Goal: Task Accomplishment & Management: Manage account settings

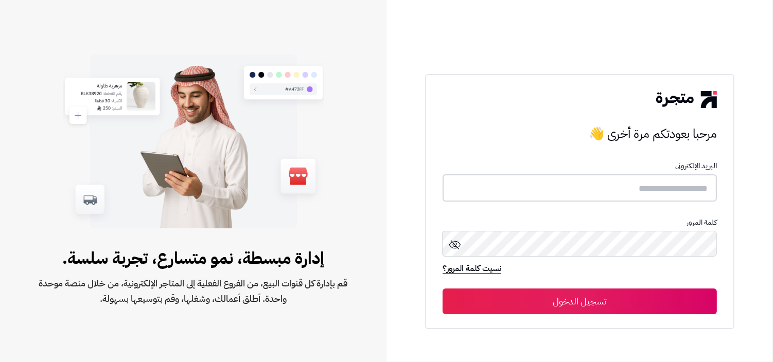
type input "**********"
click at [621, 280] on div "نسيت كلمة المرور؟" at bounding box center [579, 273] width 274 height 20
click at [618, 290] on button "تسجيل الدخول" at bounding box center [579, 301] width 274 height 26
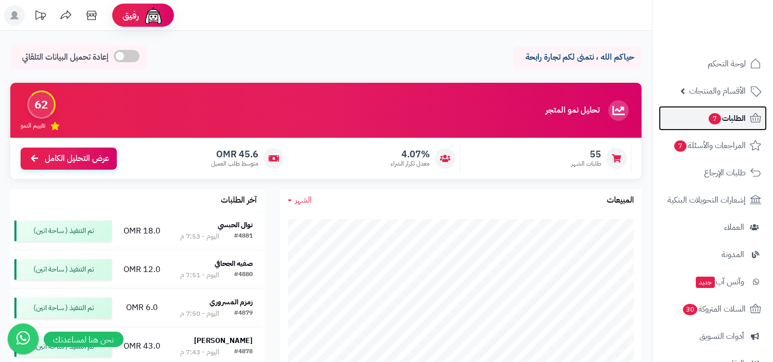
click at [742, 123] on span "الطلبات 7" at bounding box center [726, 118] width 38 height 14
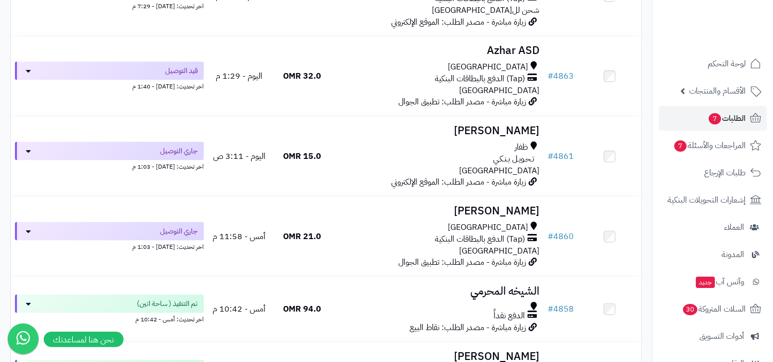
scroll to position [2817, 0]
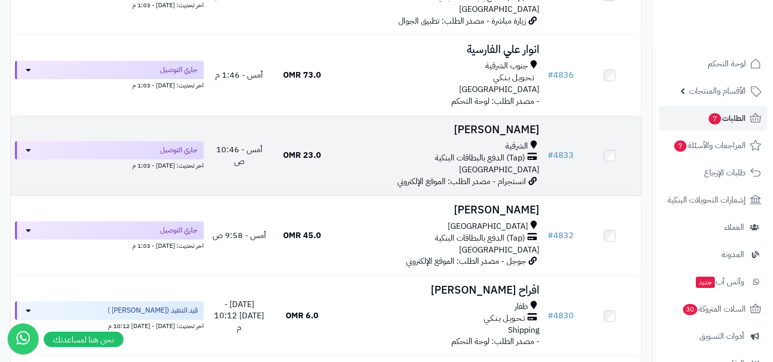
click at [506, 169] on div "الشرقية (Tap) الدفع بالبطاقات البنكية عمان" at bounding box center [439, 157] width 202 height 35
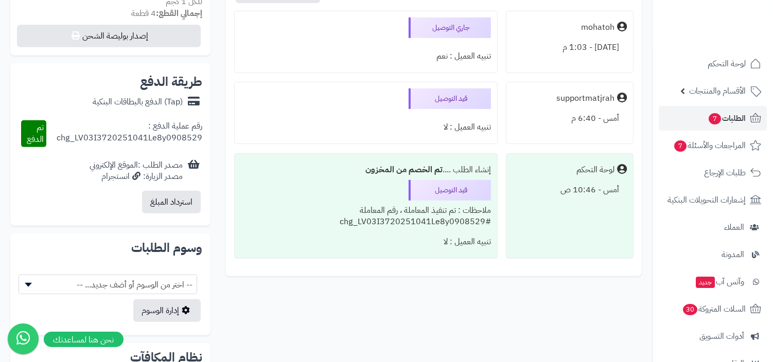
scroll to position [389, 0]
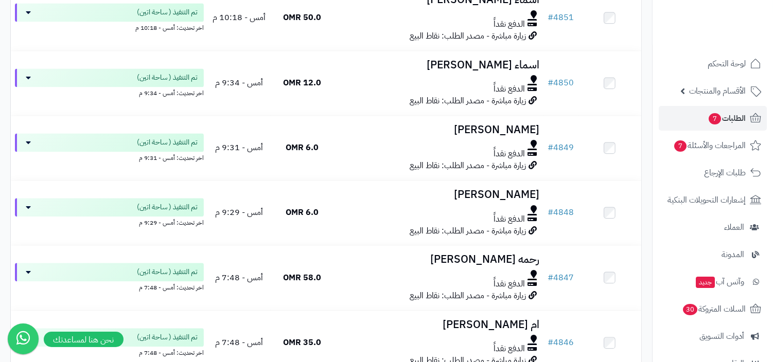
scroll to position [1689, 0]
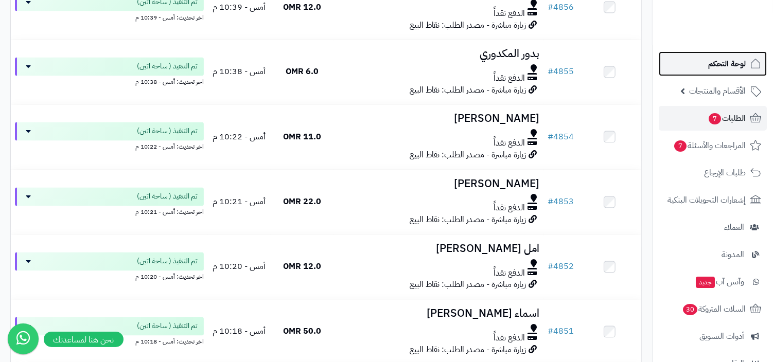
click at [734, 66] on span "لوحة التحكم" at bounding box center [727, 64] width 38 height 14
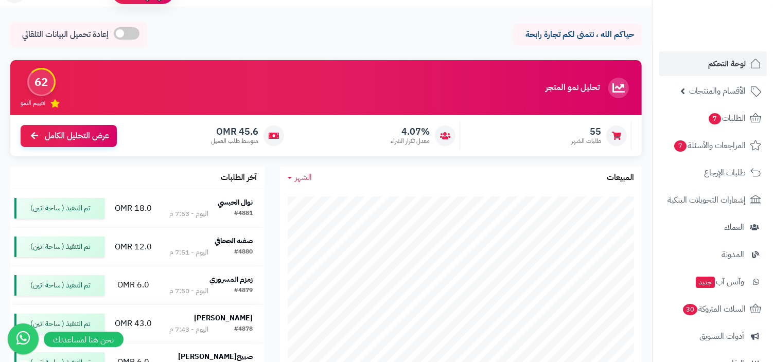
scroll to position [26, 0]
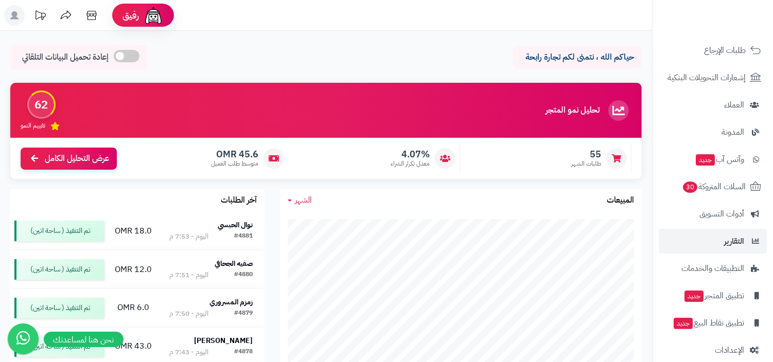
scroll to position [135, 0]
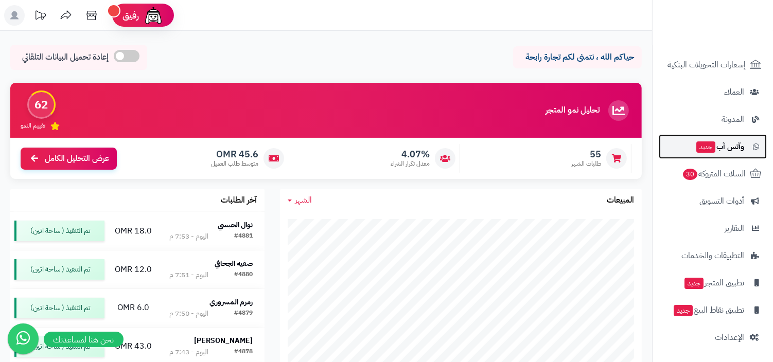
click at [741, 145] on span "وآتس آب جديد" at bounding box center [719, 146] width 49 height 14
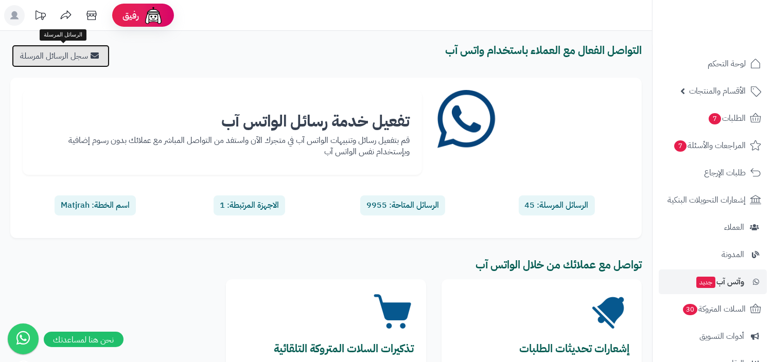
click at [74, 48] on link "سجل الرسائل المرسلة" at bounding box center [61, 56] width 98 height 23
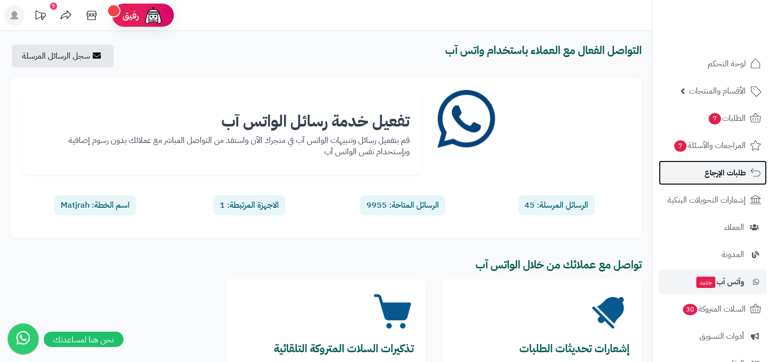
click at [703, 170] on link "طلبات الإرجاع" at bounding box center [713, 173] width 108 height 25
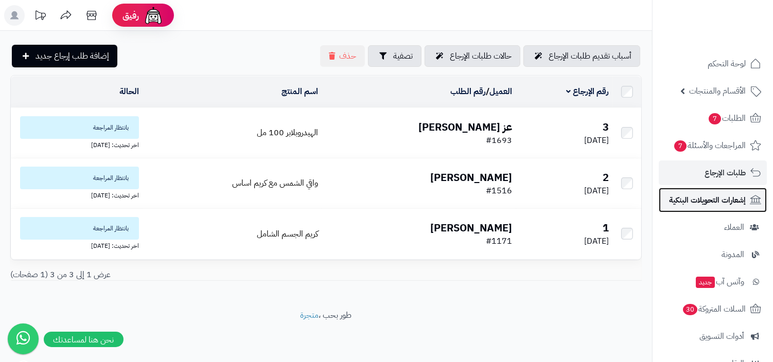
click at [695, 201] on span "إشعارات التحويلات البنكية" at bounding box center [707, 200] width 77 height 14
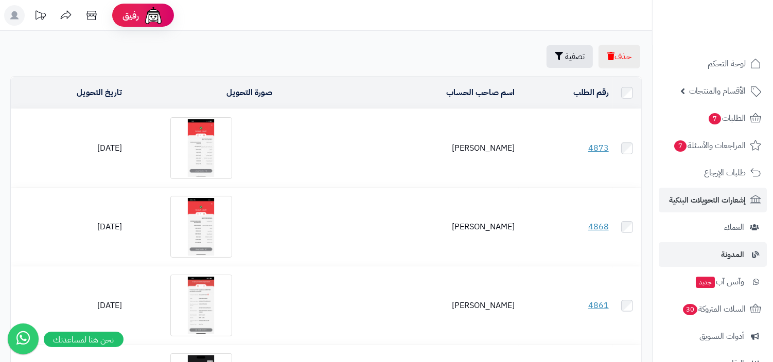
scroll to position [135, 0]
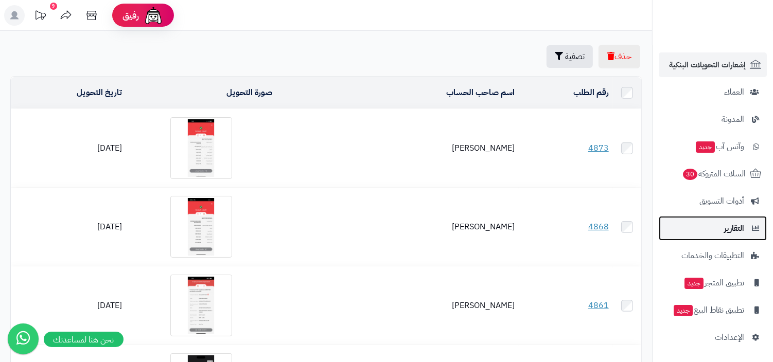
click at [738, 222] on span "التقارير" at bounding box center [734, 228] width 20 height 14
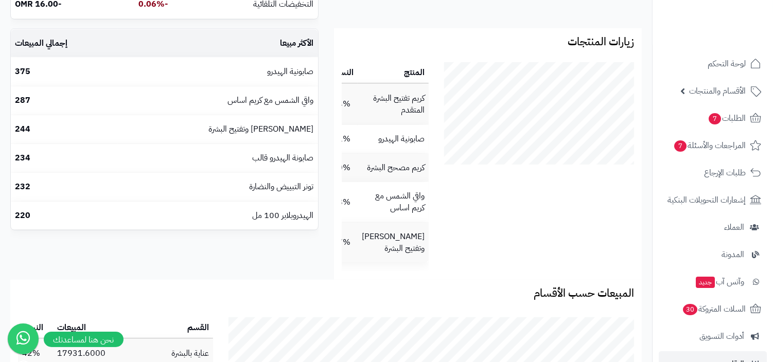
scroll to position [209, 0]
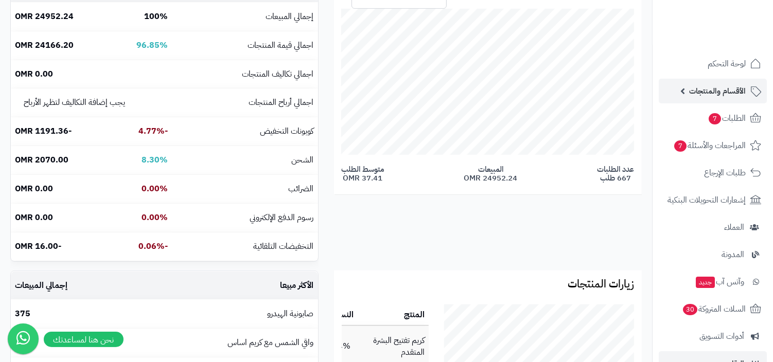
click at [722, 82] on link "الأقسام والمنتجات" at bounding box center [713, 91] width 108 height 25
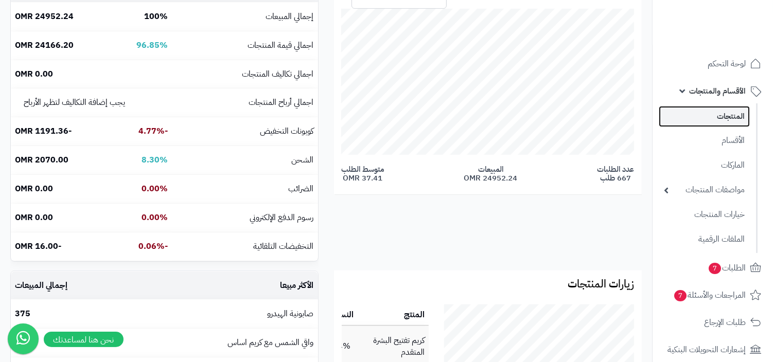
click at [720, 116] on link "المنتجات" at bounding box center [704, 116] width 91 height 21
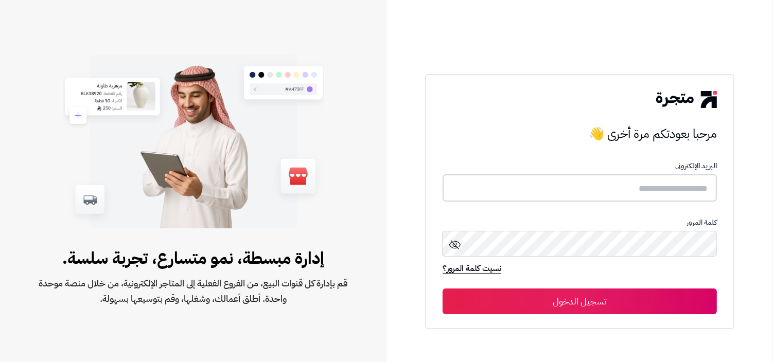
type input "**********"
click at [515, 318] on div "**********" at bounding box center [579, 201] width 309 height 255
click at [529, 302] on button "تسجيل الدخول" at bounding box center [579, 301] width 274 height 26
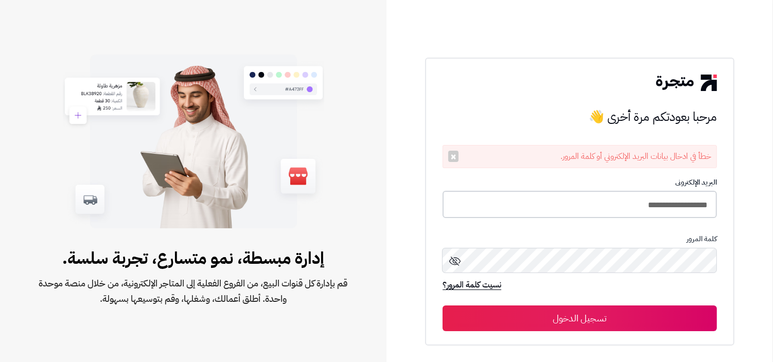
click at [576, 207] on input "**********" at bounding box center [579, 204] width 274 height 27
type input "**********"
click at [442, 305] on button "تسجيل الدخول" at bounding box center [579, 318] width 274 height 26
click at [558, 77] on div at bounding box center [579, 83] width 274 height 16
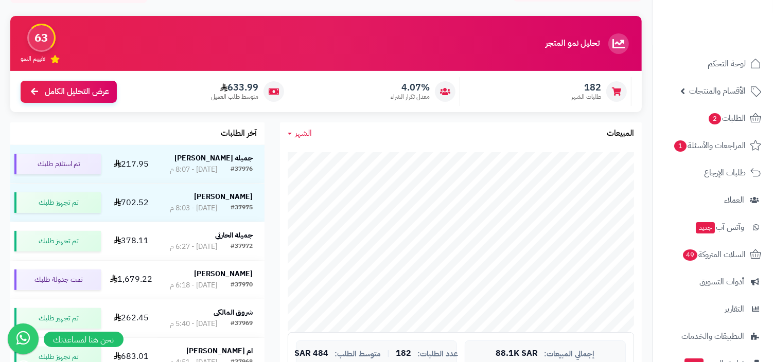
scroll to position [69, 0]
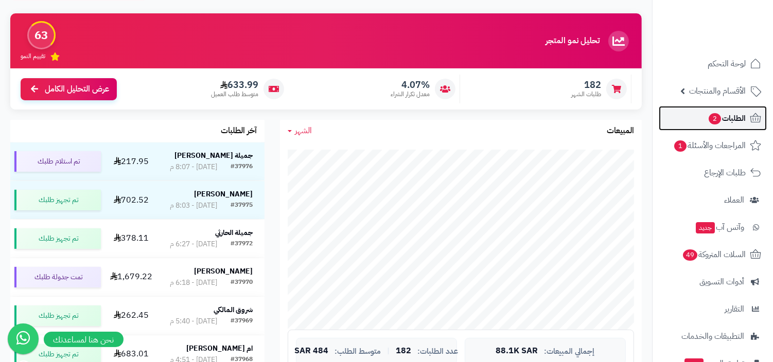
click at [731, 124] on span "الطلبات 2" at bounding box center [726, 118] width 38 height 14
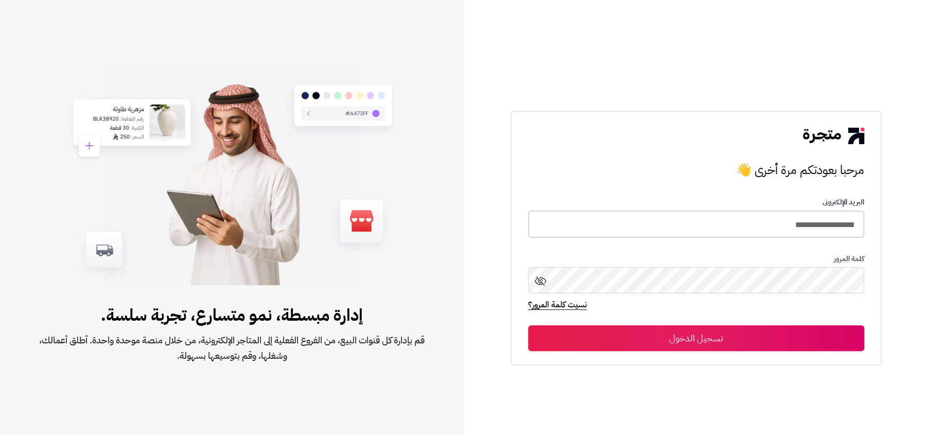
click at [657, 236] on input "**********" at bounding box center [696, 223] width 336 height 27
type input "**********"
click at [528, 325] on button "تسجيل الدخول" at bounding box center [696, 338] width 336 height 26
click at [636, 105] on div "**********" at bounding box center [696, 217] width 464 height 435
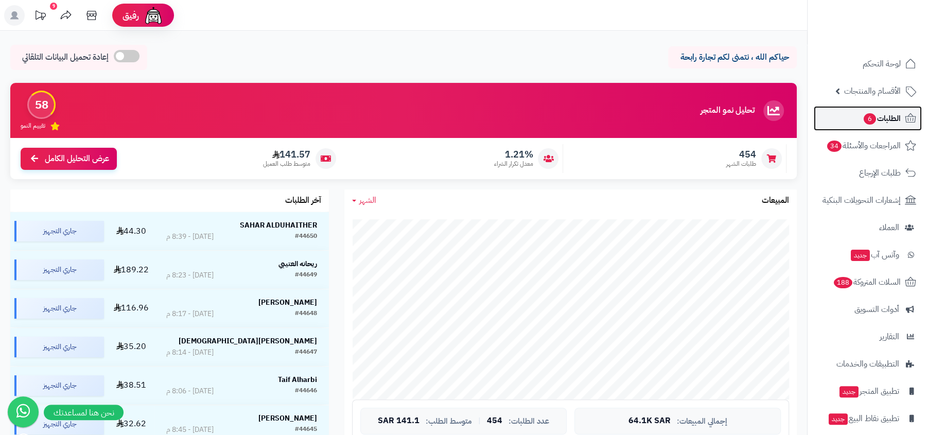
click at [851, 106] on link "الطلبات 6" at bounding box center [867, 118] width 108 height 25
click at [872, 91] on span "الأقسام والمنتجات" at bounding box center [872, 91] width 57 height 14
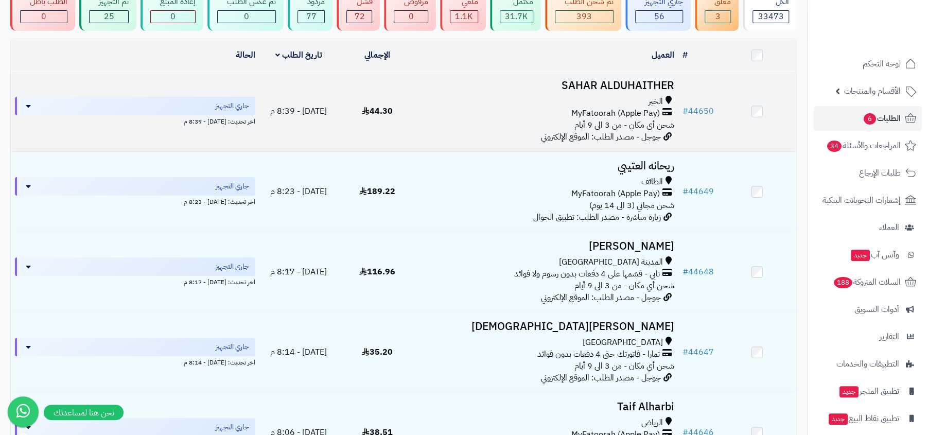
scroll to position [233, 0]
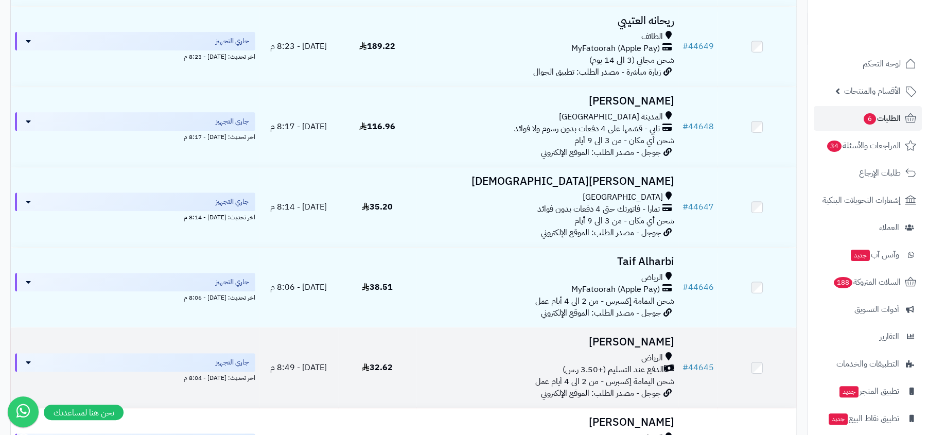
scroll to position [449, 0]
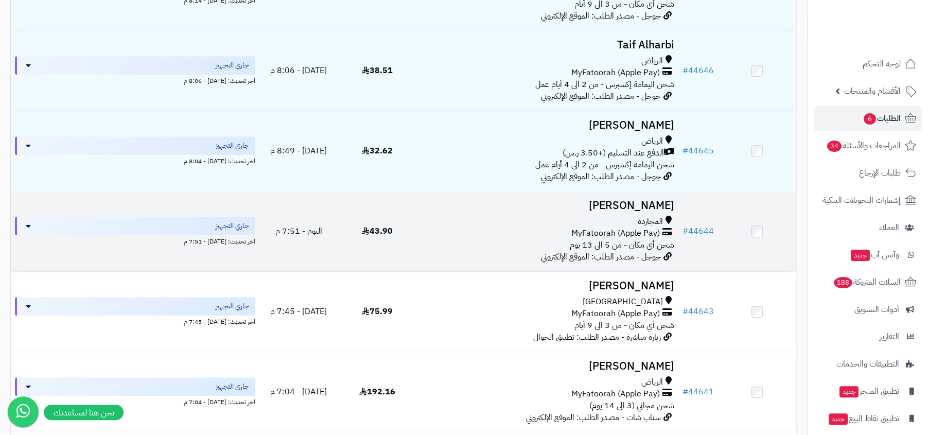
click at [646, 239] on span "شحن أي مكان - من 5 الى 13 يوم" at bounding box center [621, 245] width 104 height 12
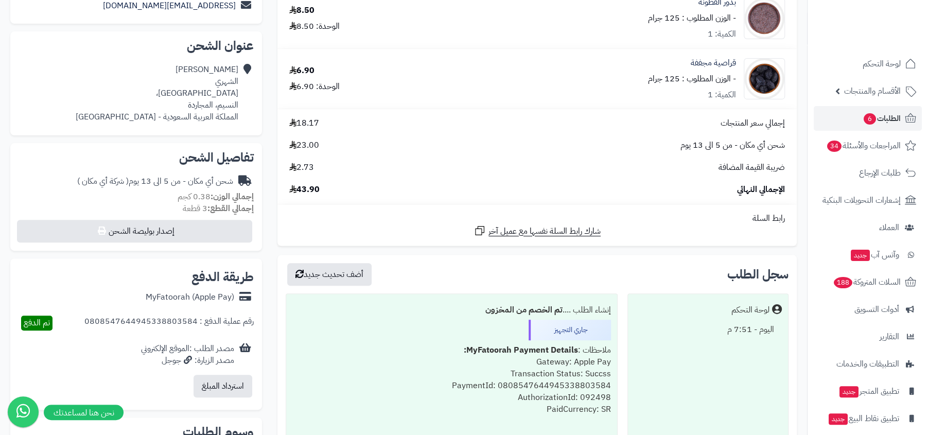
scroll to position [148, 0]
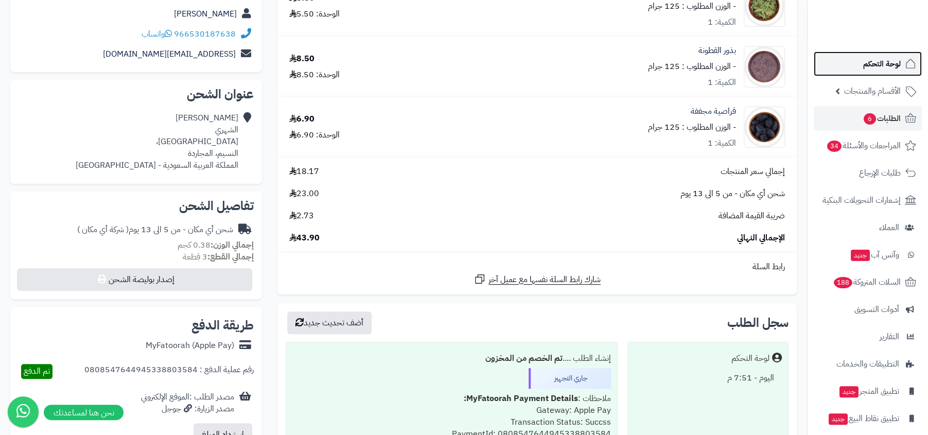
click at [841, 60] on link "لوحة التحكم" at bounding box center [867, 63] width 108 height 25
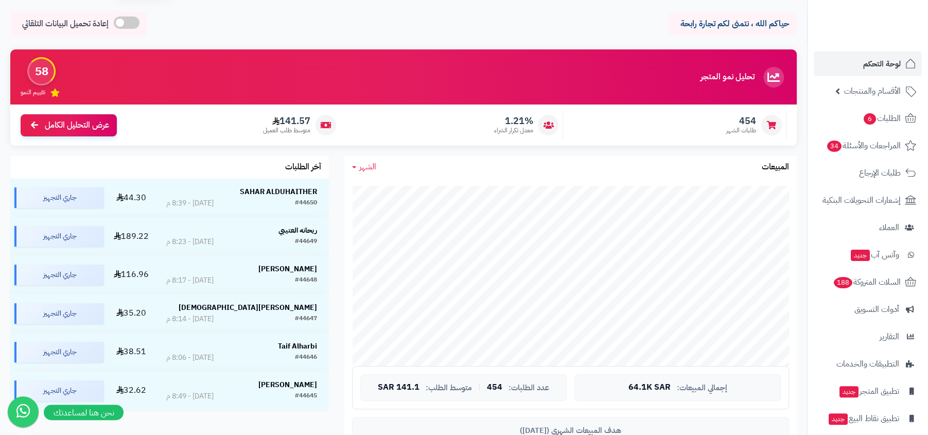
scroll to position [75, 0]
